Goal: Task Accomplishment & Management: Manage account settings

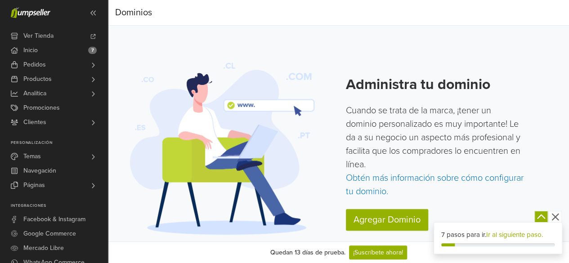
scroll to position [10, 0]
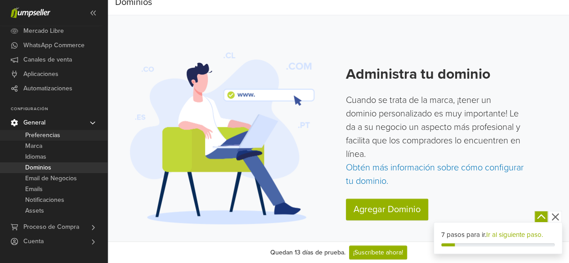
click at [44, 135] on span "Preferencias" at bounding box center [42, 135] width 35 height 11
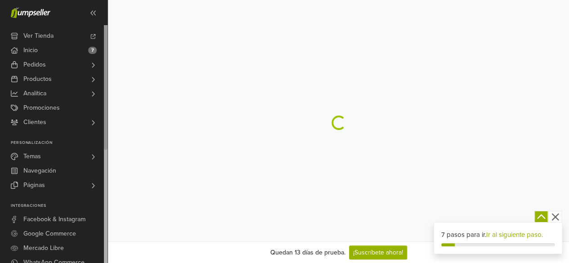
select select "*"
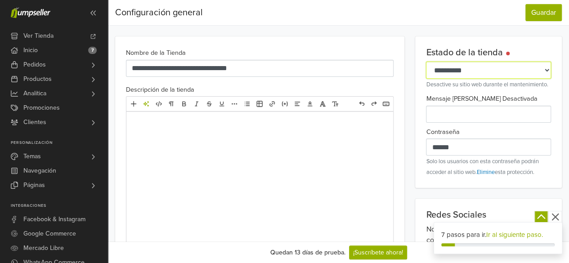
click at [454, 63] on select "**********" at bounding box center [488, 70] width 125 height 17
click at [452, 68] on select "**********" at bounding box center [488, 70] width 125 height 17
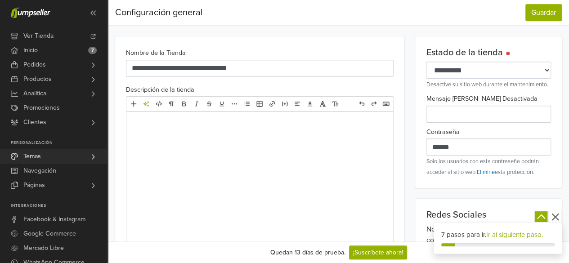
click at [42, 153] on link "Temas" at bounding box center [54, 156] width 108 height 14
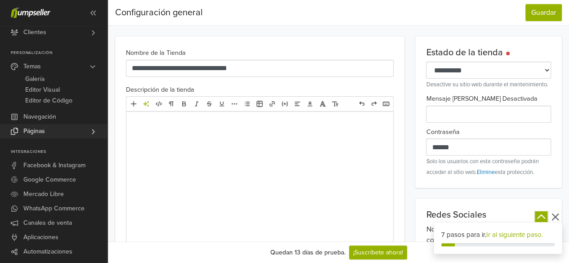
click at [32, 127] on span "Páginas" at bounding box center [34, 131] width 22 height 14
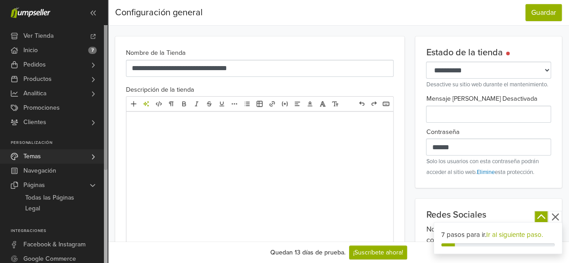
click at [40, 157] on span "Temas" at bounding box center [32, 156] width 18 height 14
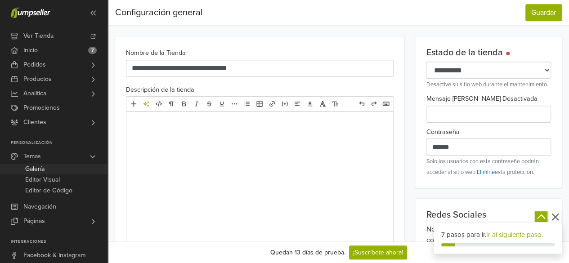
click at [43, 171] on span "Galería" at bounding box center [34, 169] width 19 height 11
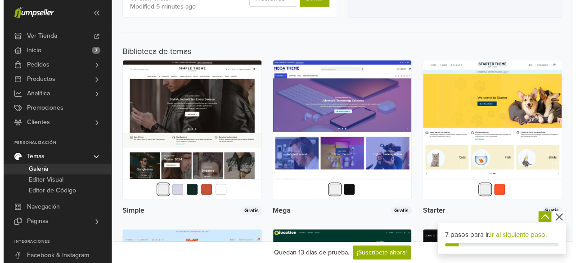
scroll to position [337, 0]
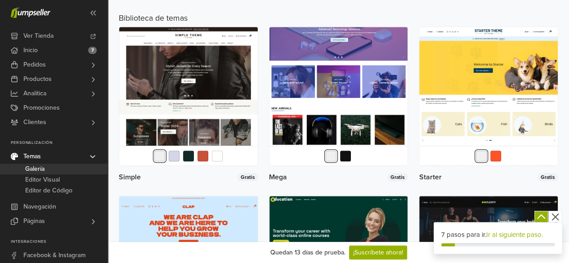
click at [322, 97] on img at bounding box center [339, 96] width 139 height 139
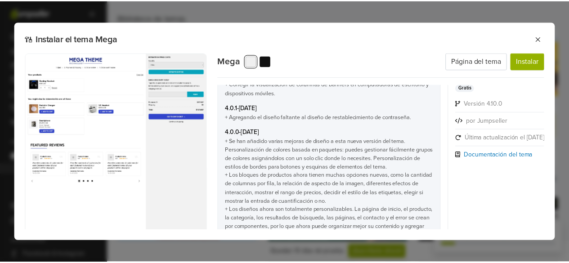
scroll to position [2295, 0]
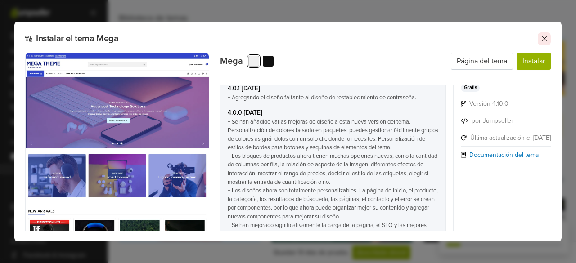
click at [545, 40] on icon at bounding box center [544, 38] width 4 height 4
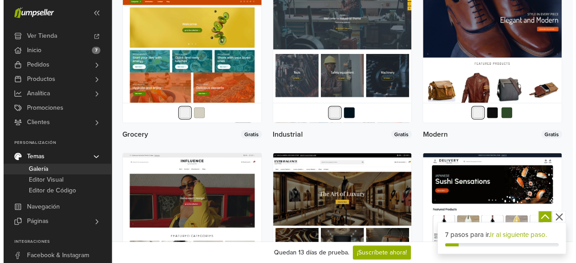
scroll to position [1057, 0]
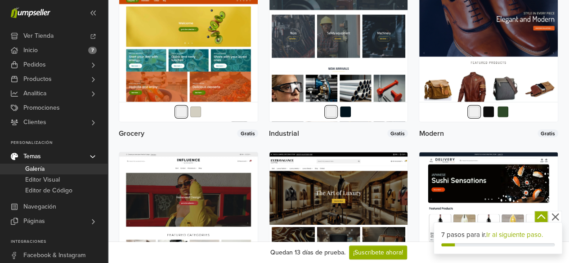
click at [360, 37] on img at bounding box center [339, 52] width 139 height 139
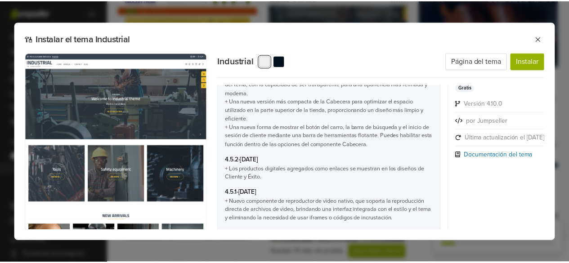
scroll to position [1215, 0]
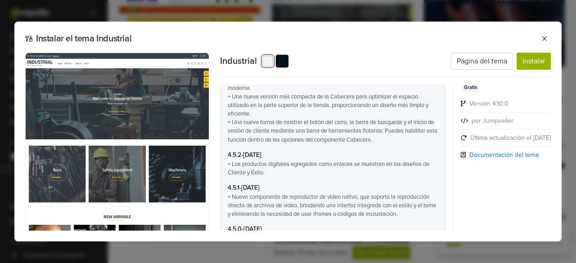
click at [283, 62] on button "button" at bounding box center [281, 60] width 13 height 13
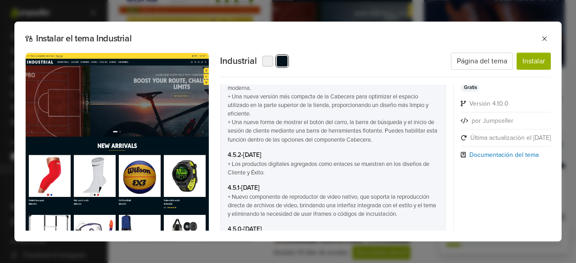
drag, startPoint x: 162, startPoint y: 135, endPoint x: 165, endPoint y: 66, distance: 68.4
click at [165, 66] on img at bounding box center [117, 170] width 184 height 235
click at [543, 40] on icon at bounding box center [544, 38] width 7 height 7
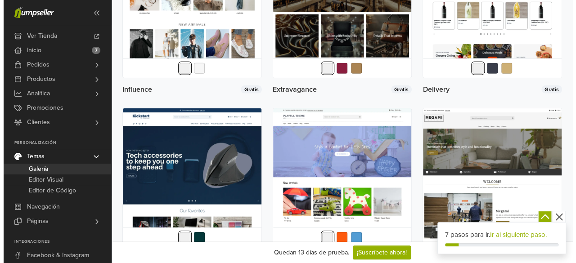
scroll to position [1372, 0]
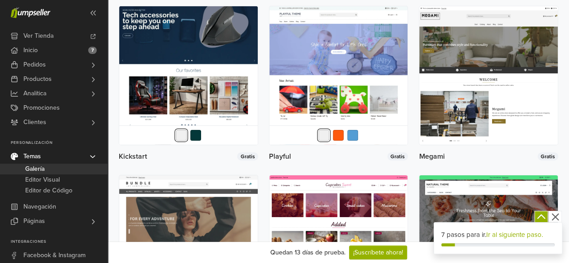
click at [181, 95] on img at bounding box center [188, 75] width 139 height 139
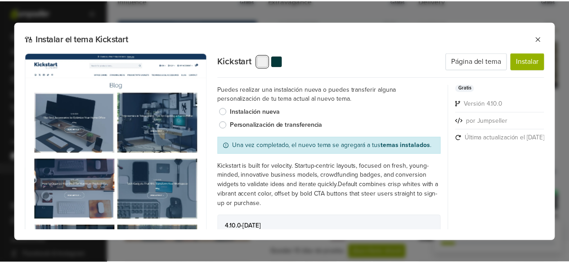
scroll to position [135, 0]
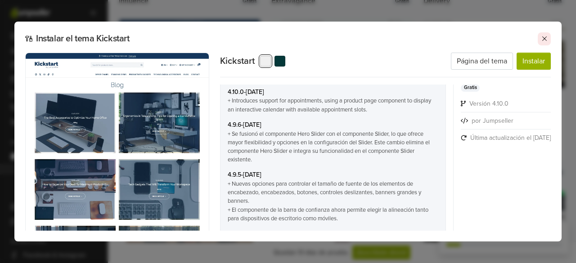
click at [544, 37] on icon at bounding box center [544, 38] width 7 height 7
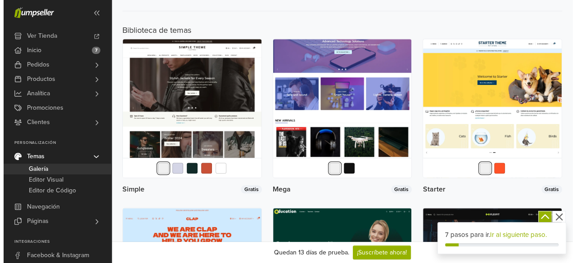
scroll to position [292, 0]
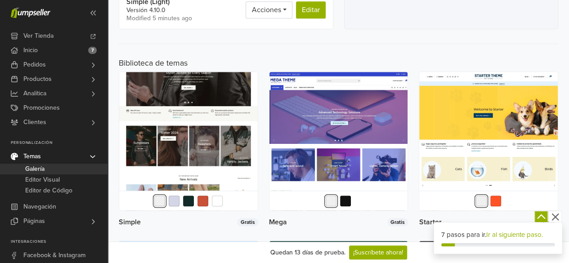
click at [225, 97] on img at bounding box center [188, 141] width 139 height 139
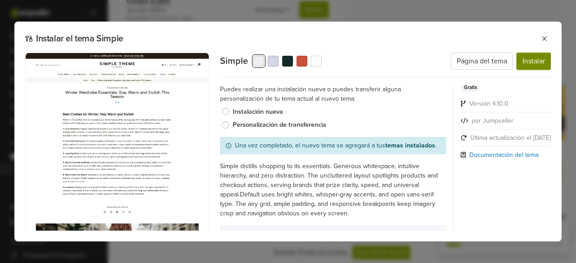
click at [533, 61] on button "Instalar" at bounding box center [534, 61] width 34 height 17
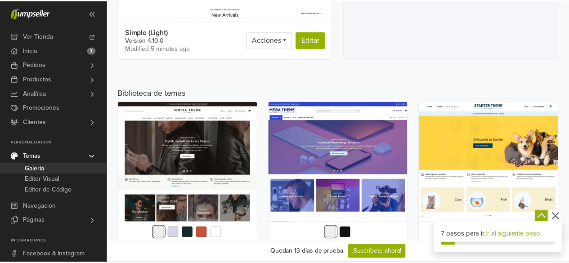
scroll to position [0, 0]
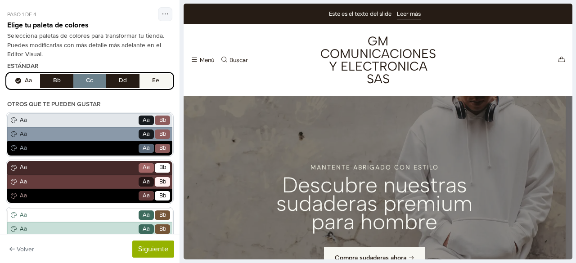
click at [252, 16] on div "Este es el texto del slide Leer más" at bounding box center [374, 14] width 371 height 20
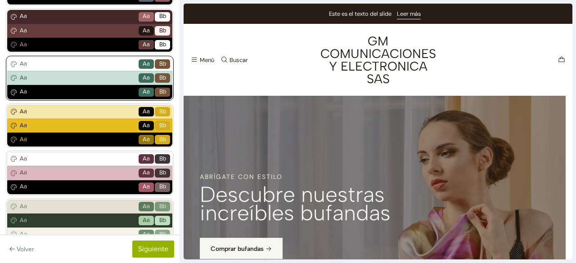
scroll to position [291, 0]
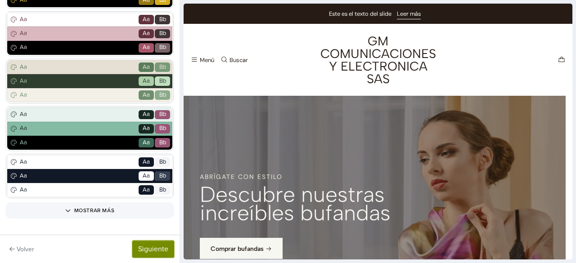
click at [159, 253] on button "Siguiente" at bounding box center [153, 249] width 42 height 17
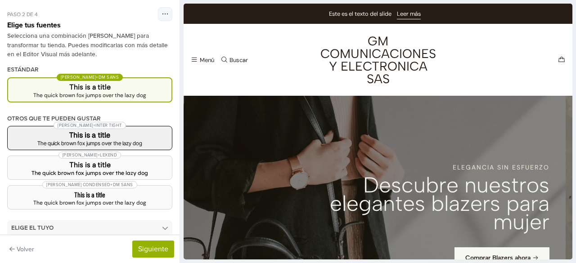
click at [123, 133] on h3 "This is a title" at bounding box center [90, 135] width 150 height 7
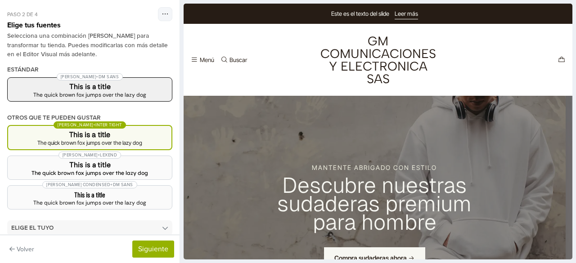
click at [121, 84] on h3 "This is a title" at bounding box center [90, 86] width 150 height 7
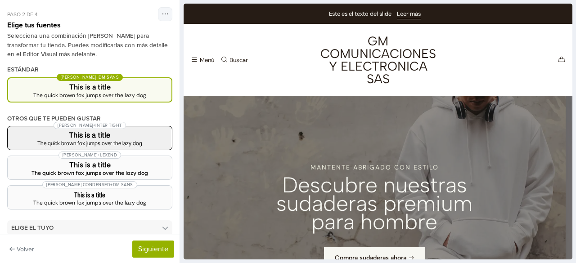
click at [129, 138] on h3 "This is a title" at bounding box center [90, 135] width 150 height 7
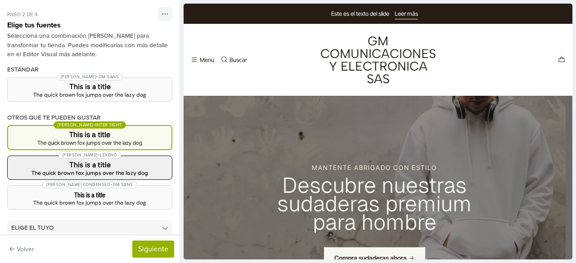
click at [122, 171] on div "The quick brown fox jumps over the lazy dog" at bounding box center [90, 173] width 150 height 5
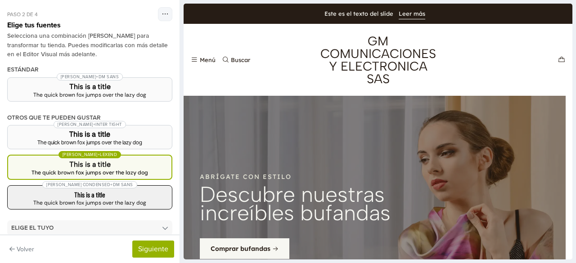
click at [122, 194] on h3 "This is a title" at bounding box center [90, 194] width 150 height 7
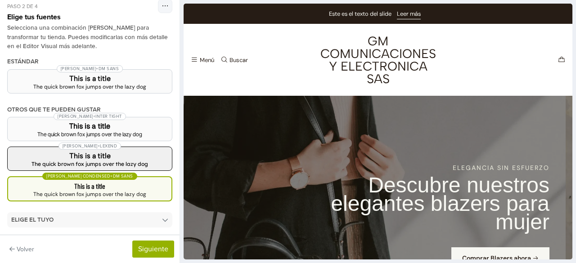
scroll to position [11, 0]
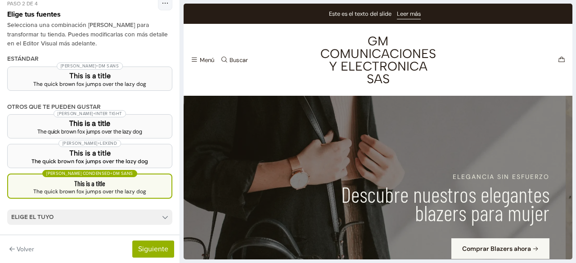
click at [162, 219] on icon at bounding box center [165, 217] width 6 height 6
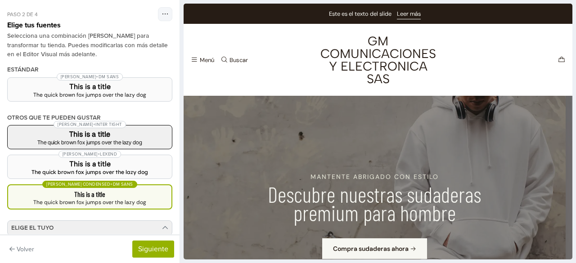
scroll to position [0, 0]
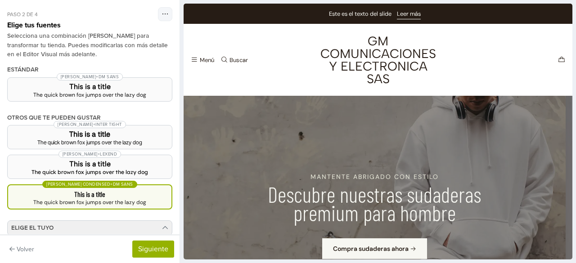
click at [113, 200] on div "The quick brown fox jumps over the lazy dog" at bounding box center [89, 202] width 149 height 5
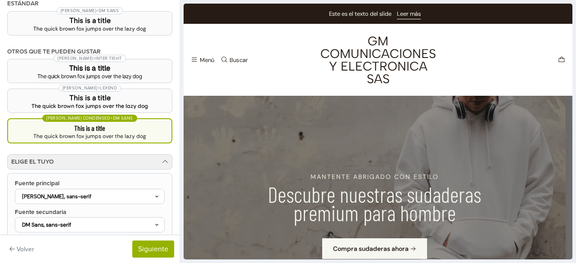
scroll to position [77, 0]
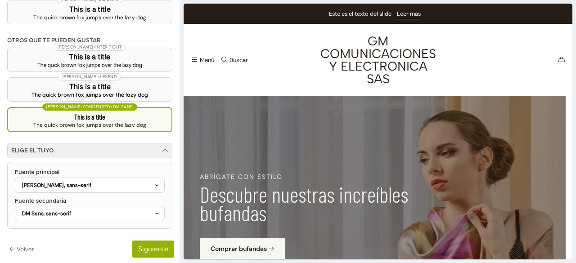
click at [121, 116] on h3 "This is a title" at bounding box center [89, 116] width 149 height 7
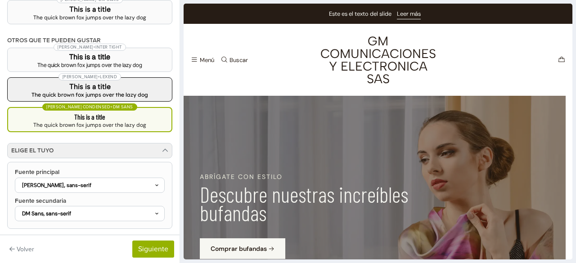
click at [128, 81] on button "[PERSON_NAME] + [PERSON_NAME] This is a title The quick brown [PERSON_NAME] jum…" at bounding box center [89, 89] width 165 height 24
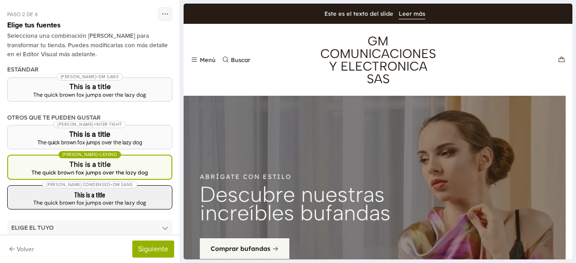
click at [121, 195] on h3 "This is a title" at bounding box center [90, 194] width 150 height 7
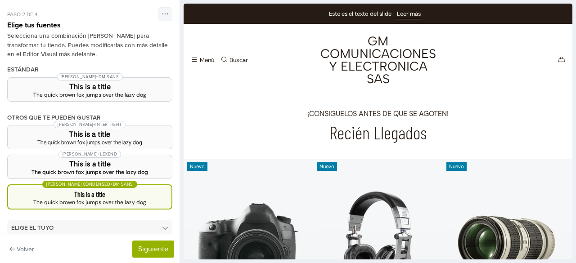
scroll to position [540, 0]
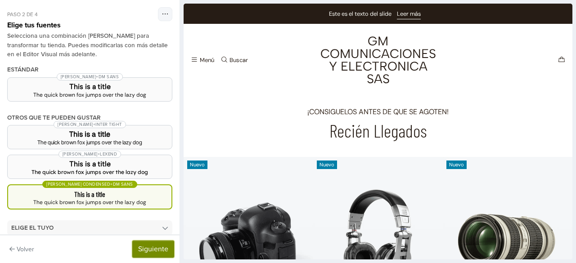
click at [151, 248] on button "Siguiente" at bounding box center [153, 249] width 42 height 17
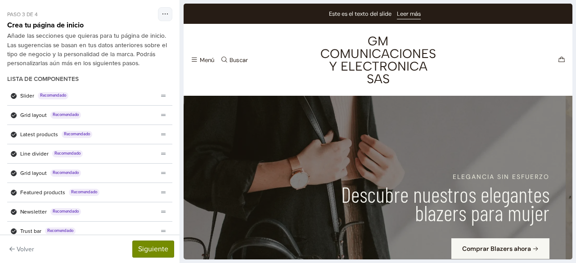
scroll to position [0, 0]
click at [157, 248] on button "Siguiente" at bounding box center [153, 249] width 42 height 17
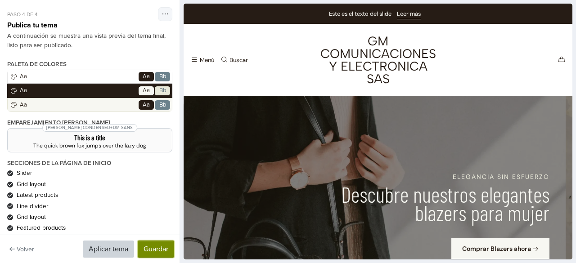
click at [157, 248] on button "Guardar" at bounding box center [156, 249] width 36 height 17
